Goal: Information Seeking & Learning: Learn about a topic

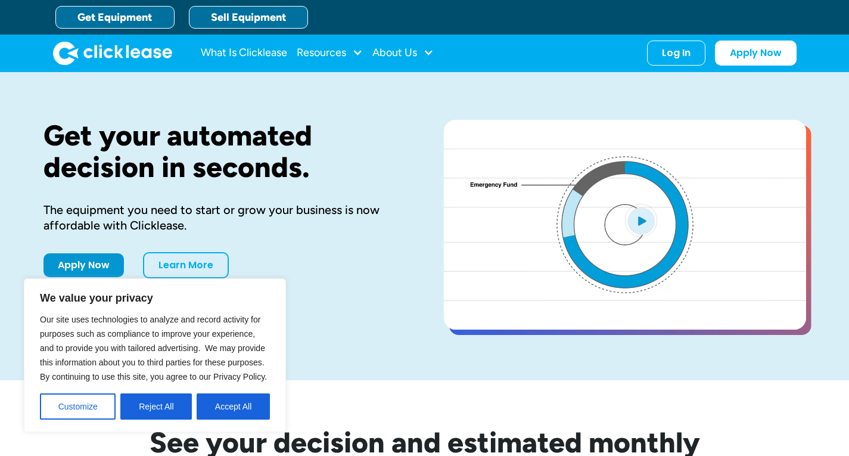
click at [269, 17] on link "Sell Equipment" at bounding box center [248, 17] width 119 height 23
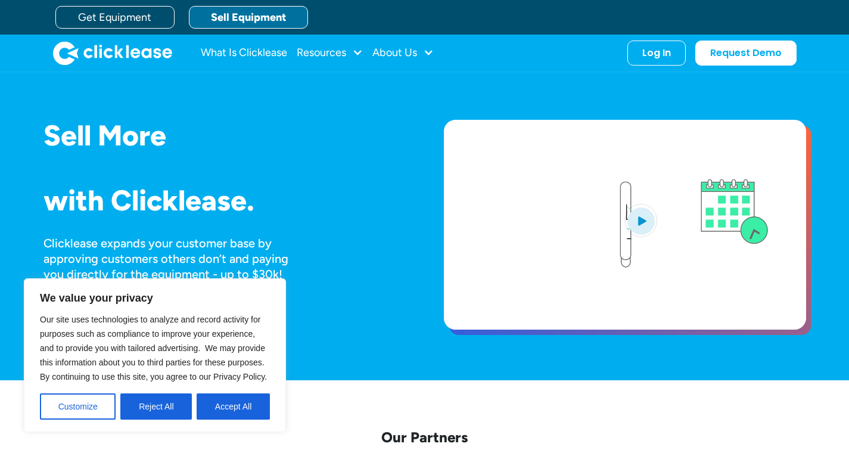
click at [325, 283] on div "Sell More Trailers Mowers Everything Welders Scrubbers Pizza Ovens Bandsaws 3D …" at bounding box center [225, 226] width 362 height 213
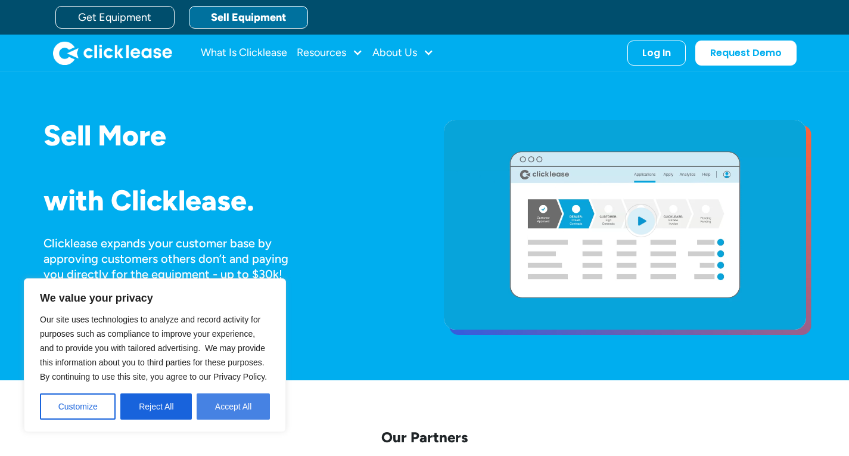
click at [225, 405] on button "Accept All" at bounding box center [233, 406] width 73 height 26
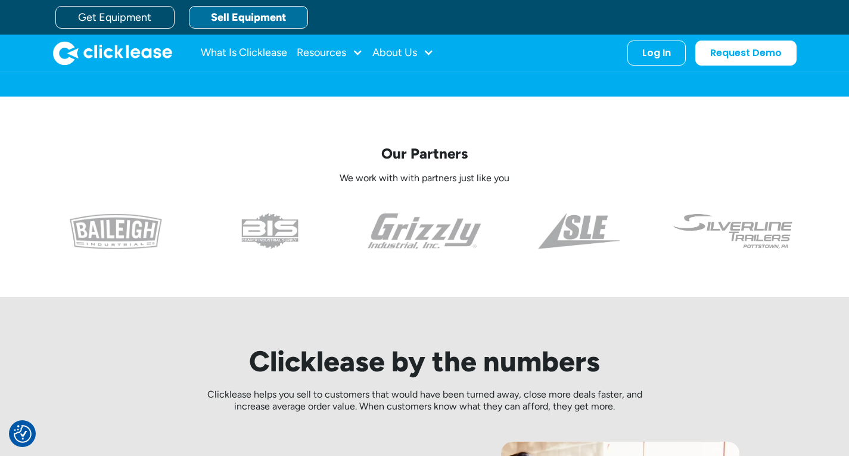
scroll to position [238, 0]
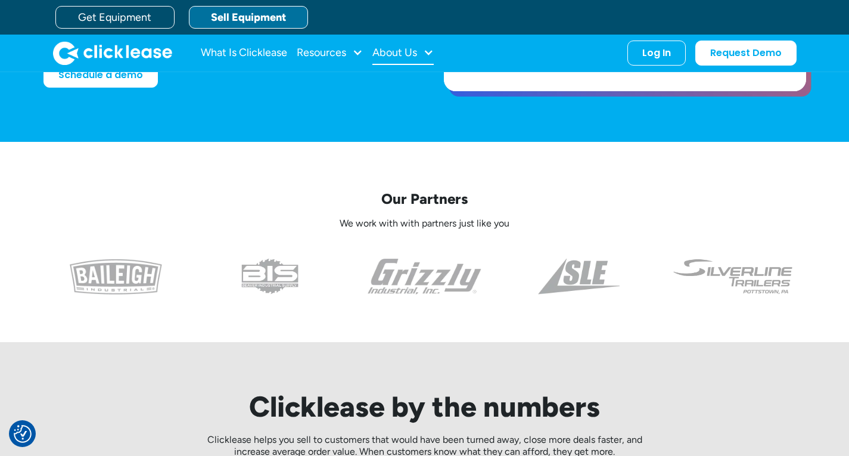
click at [393, 52] on div "About Us" at bounding box center [395, 52] width 45 height 0
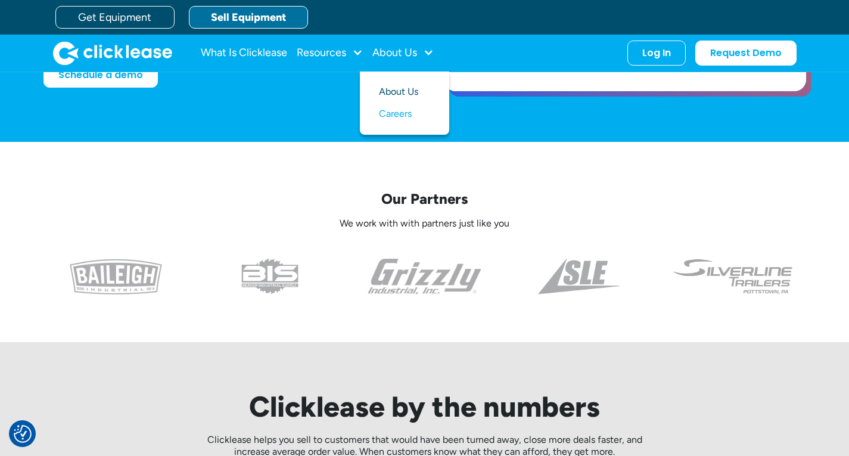
click at [396, 95] on link "About Us" at bounding box center [404, 92] width 51 height 22
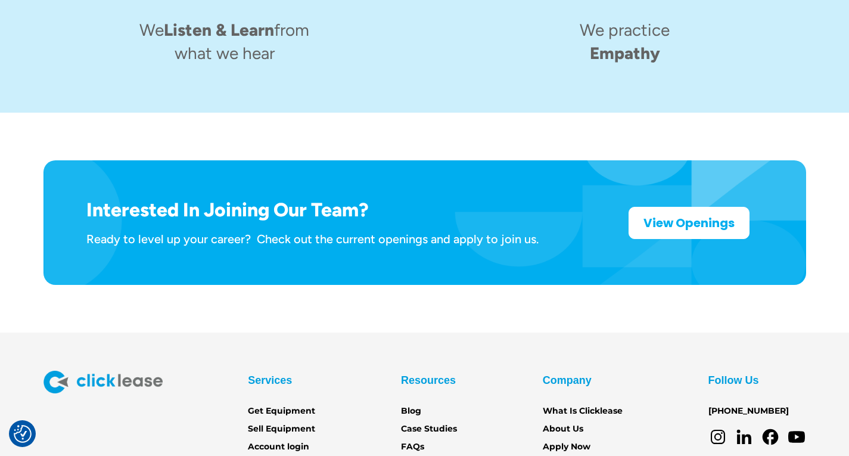
scroll to position [1908, 0]
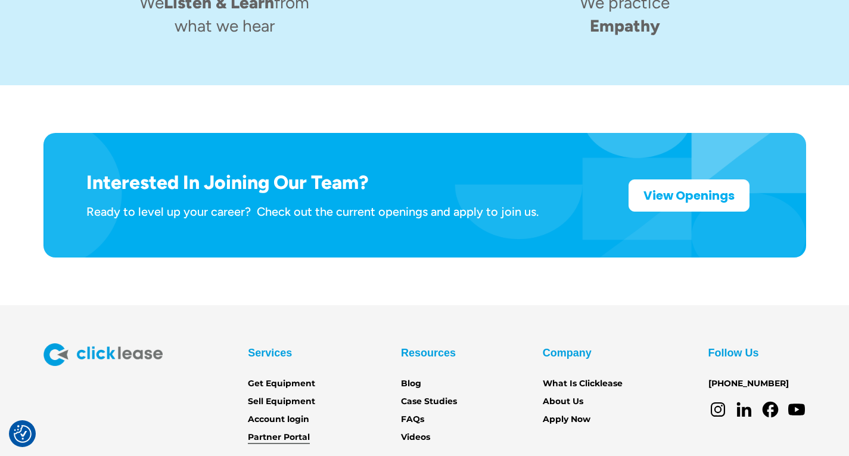
click at [286, 431] on link "Partner Portal" at bounding box center [279, 437] width 62 height 13
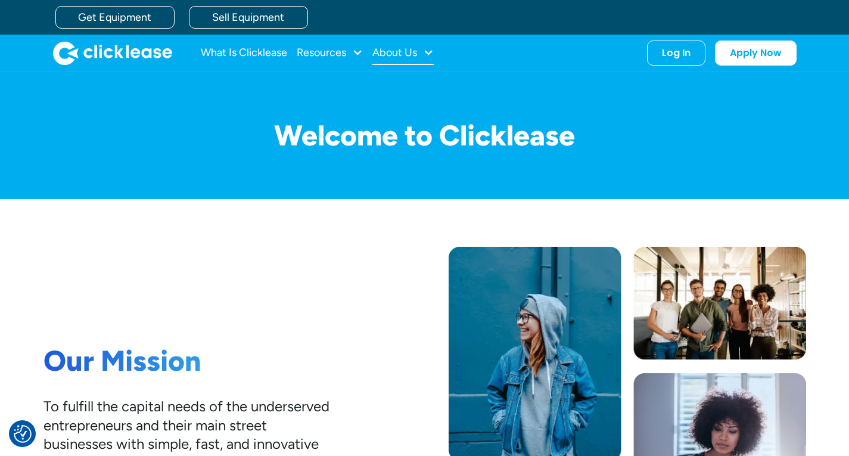
click at [391, 52] on div "About Us" at bounding box center [395, 52] width 45 height 0
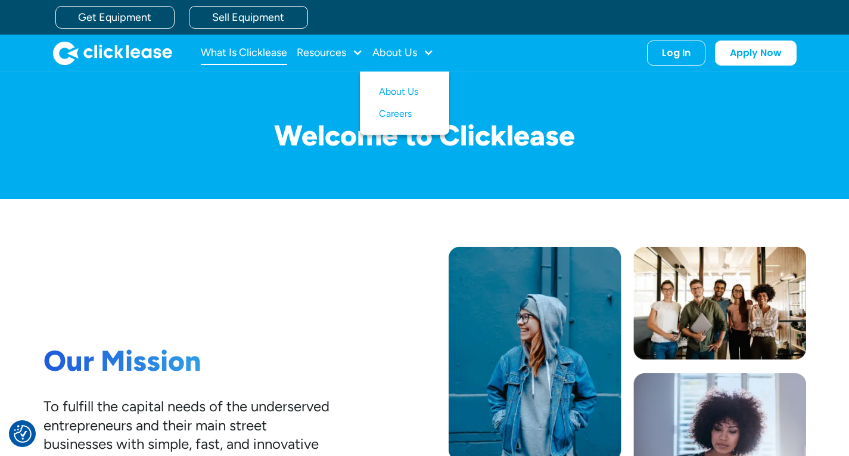
click at [220, 50] on link "What Is Clicklease" at bounding box center [244, 53] width 86 height 24
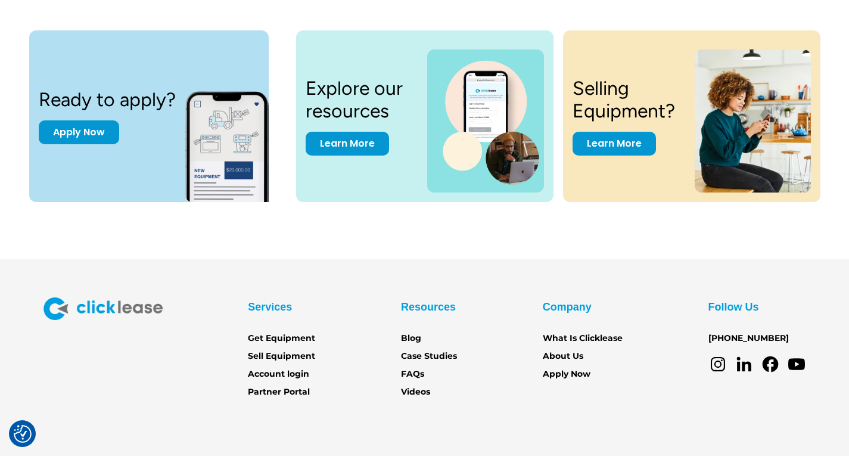
scroll to position [1648, 0]
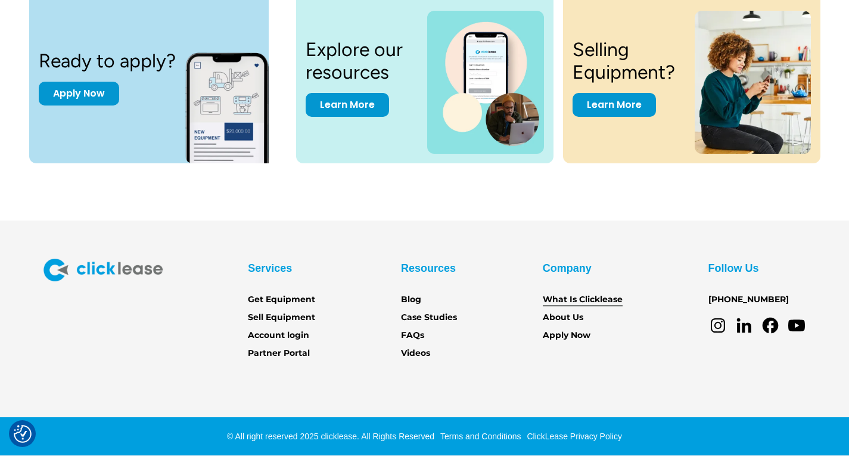
click at [557, 294] on link "What Is Clicklease" at bounding box center [583, 299] width 80 height 13
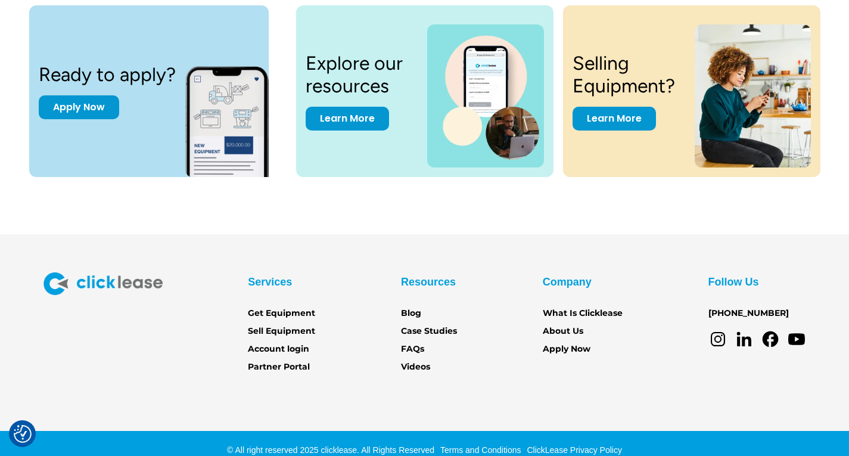
scroll to position [1648, 0]
